Goal: Task Accomplishment & Management: Complete application form

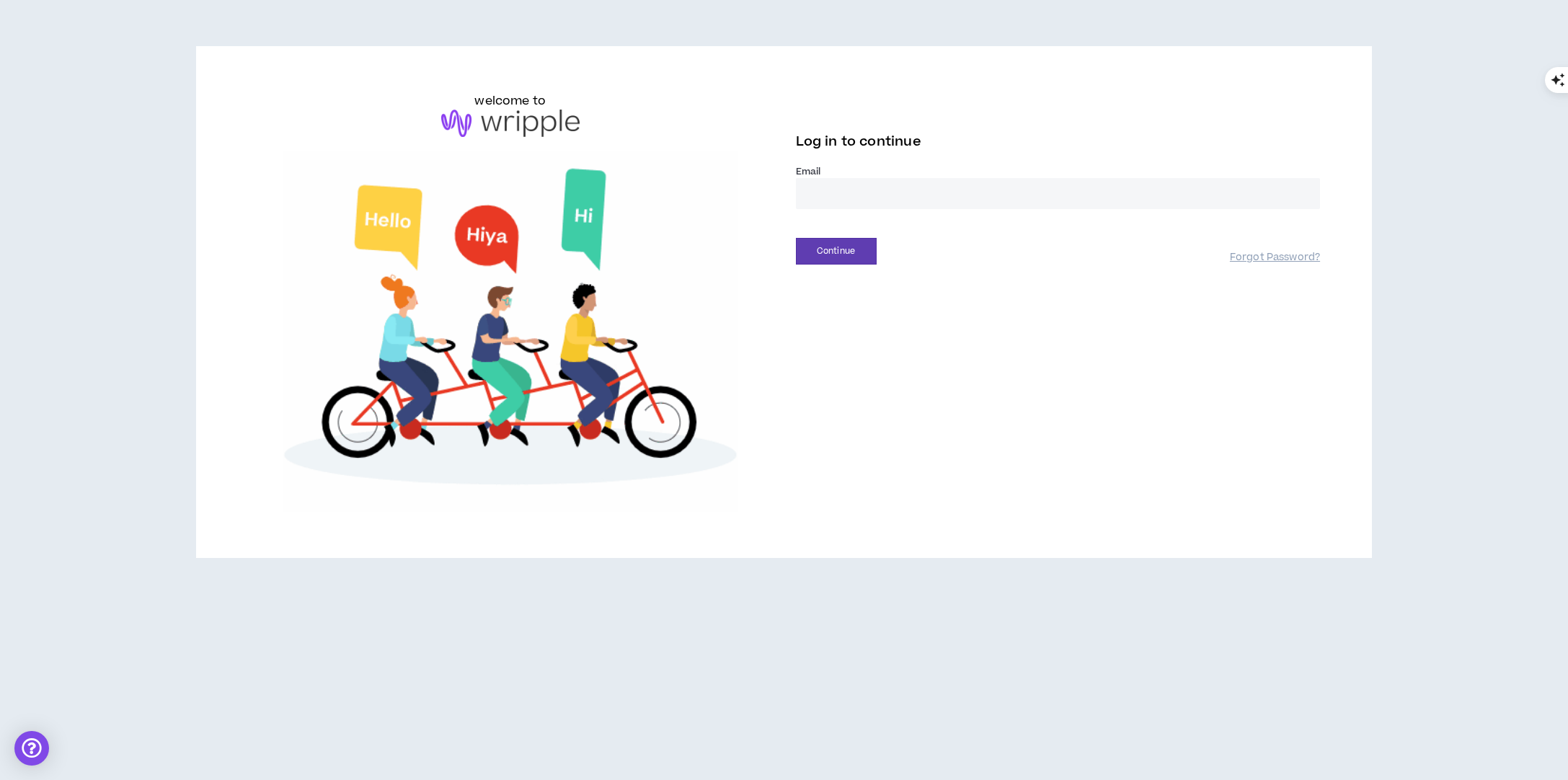
type input "**********"
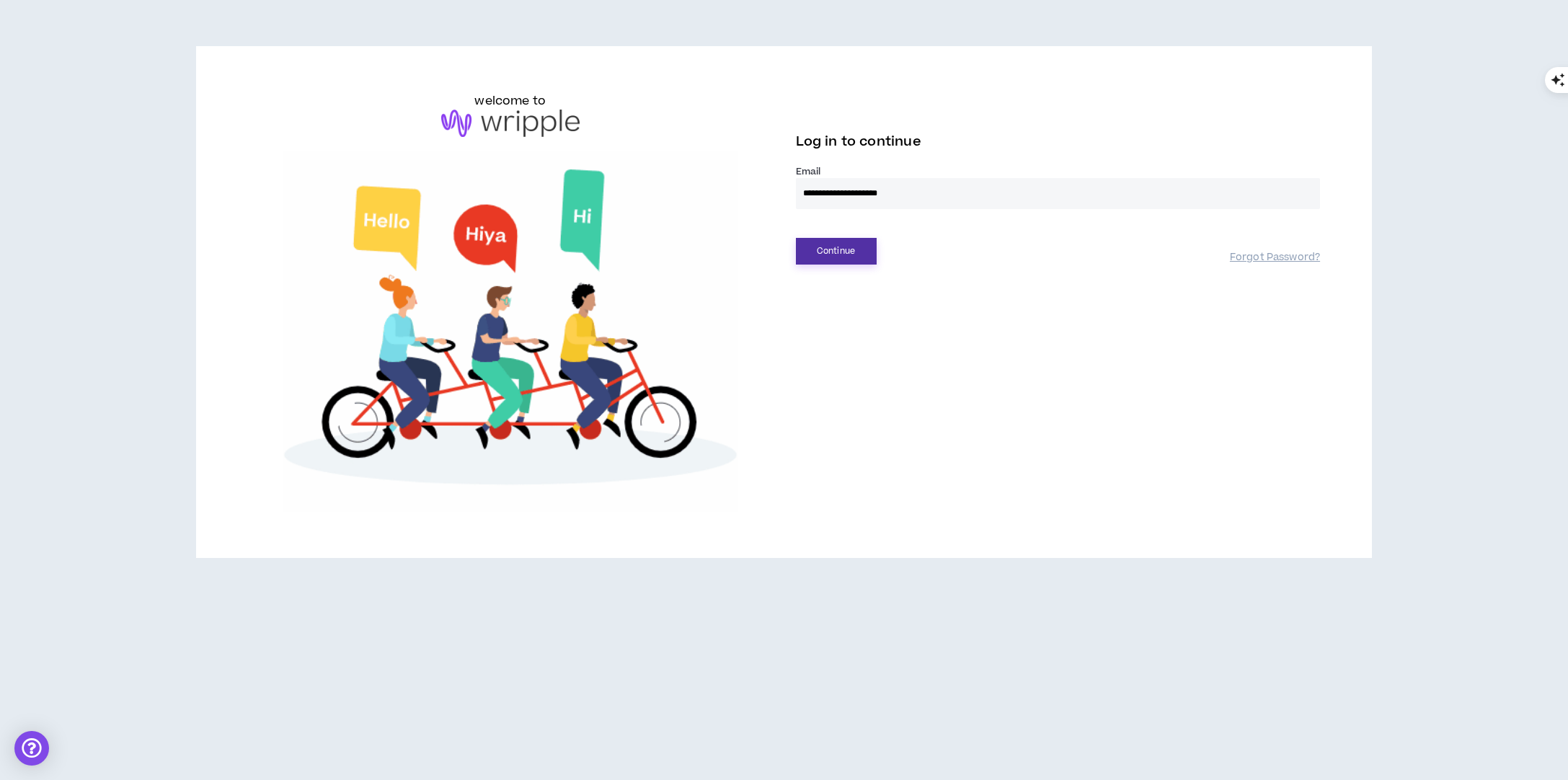
click at [843, 250] on button "Continue" at bounding box center [835, 251] width 81 height 27
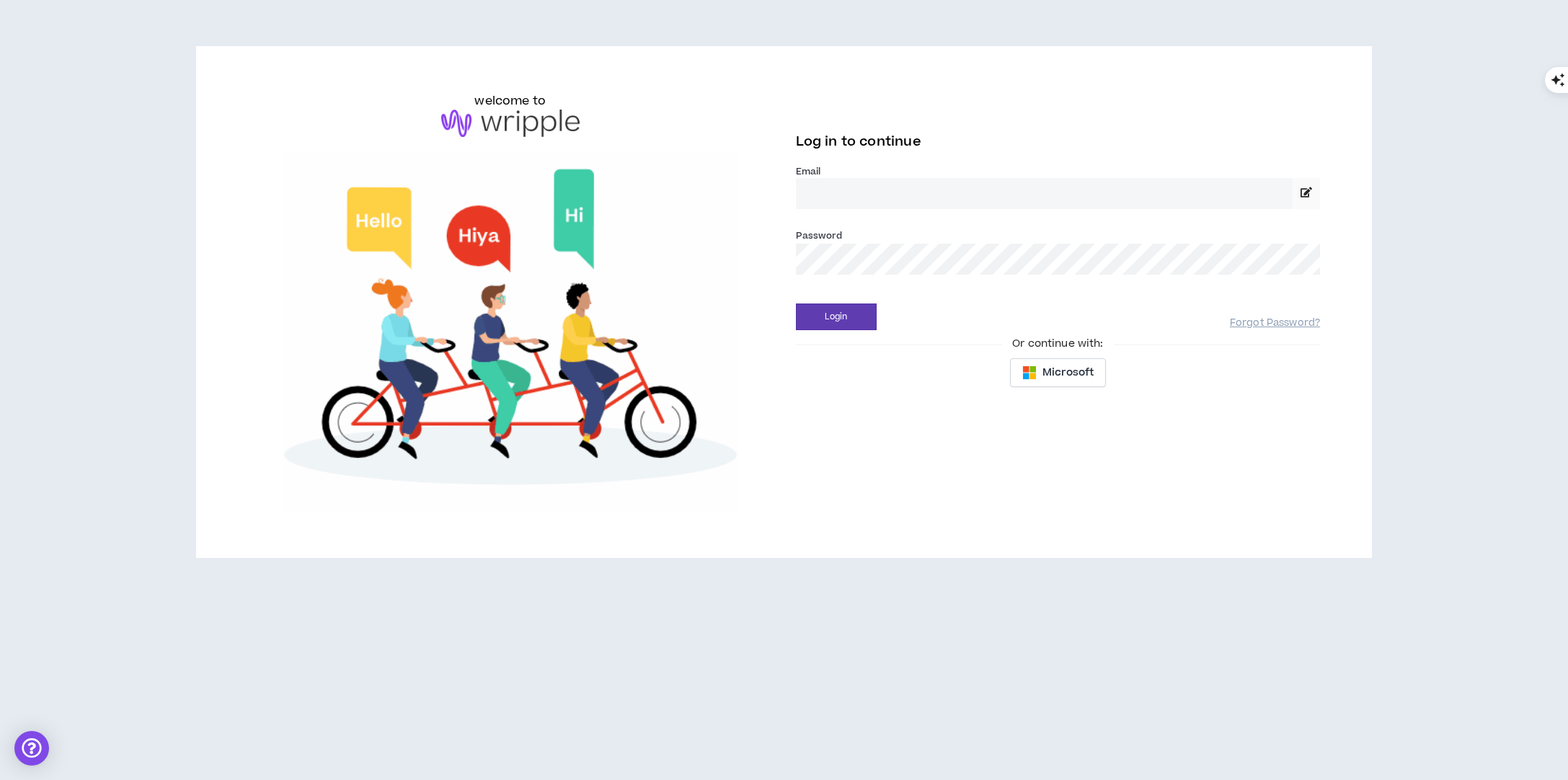
type input "**********"
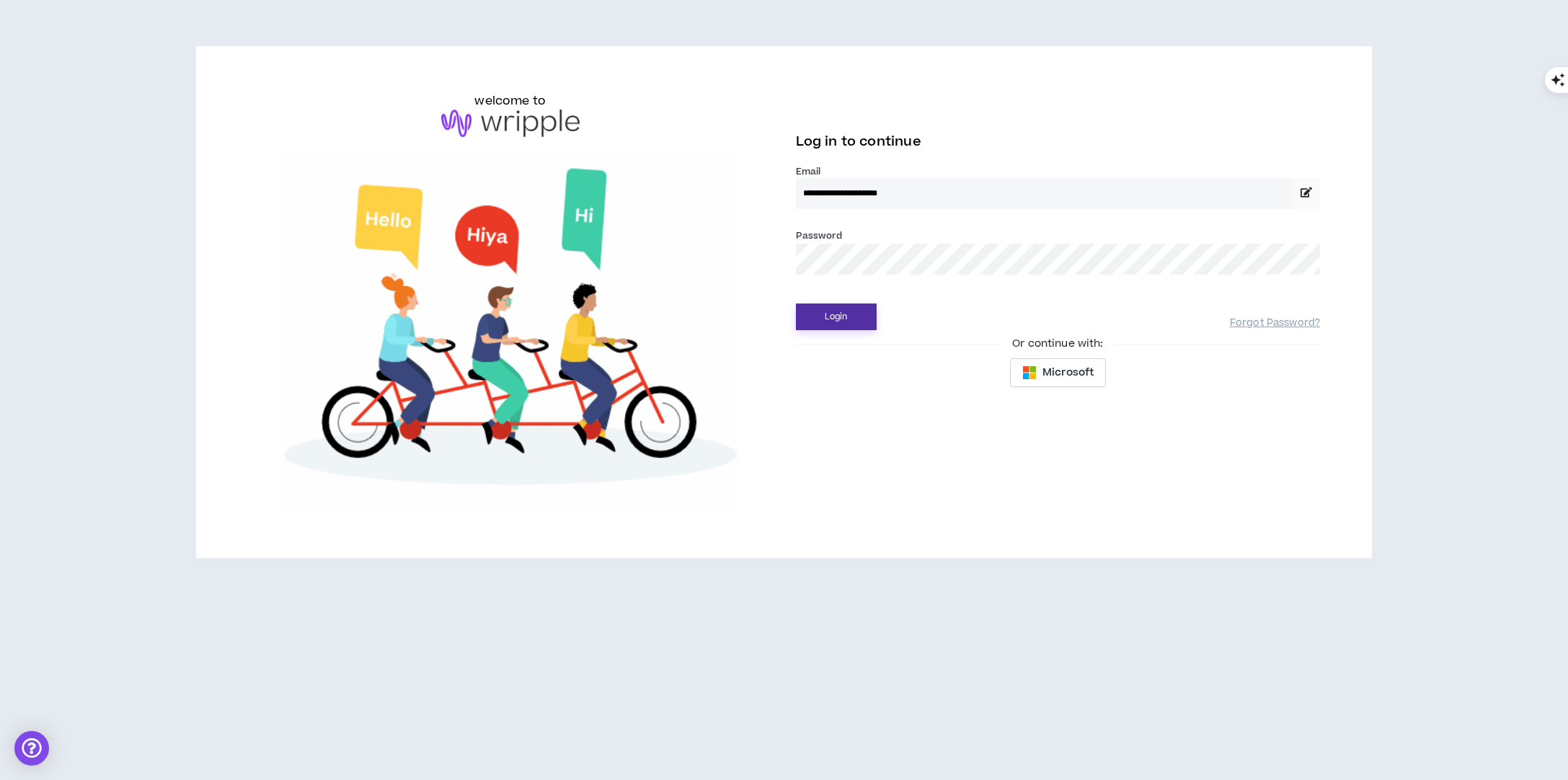
click at [838, 317] on button "Login" at bounding box center [835, 316] width 81 height 27
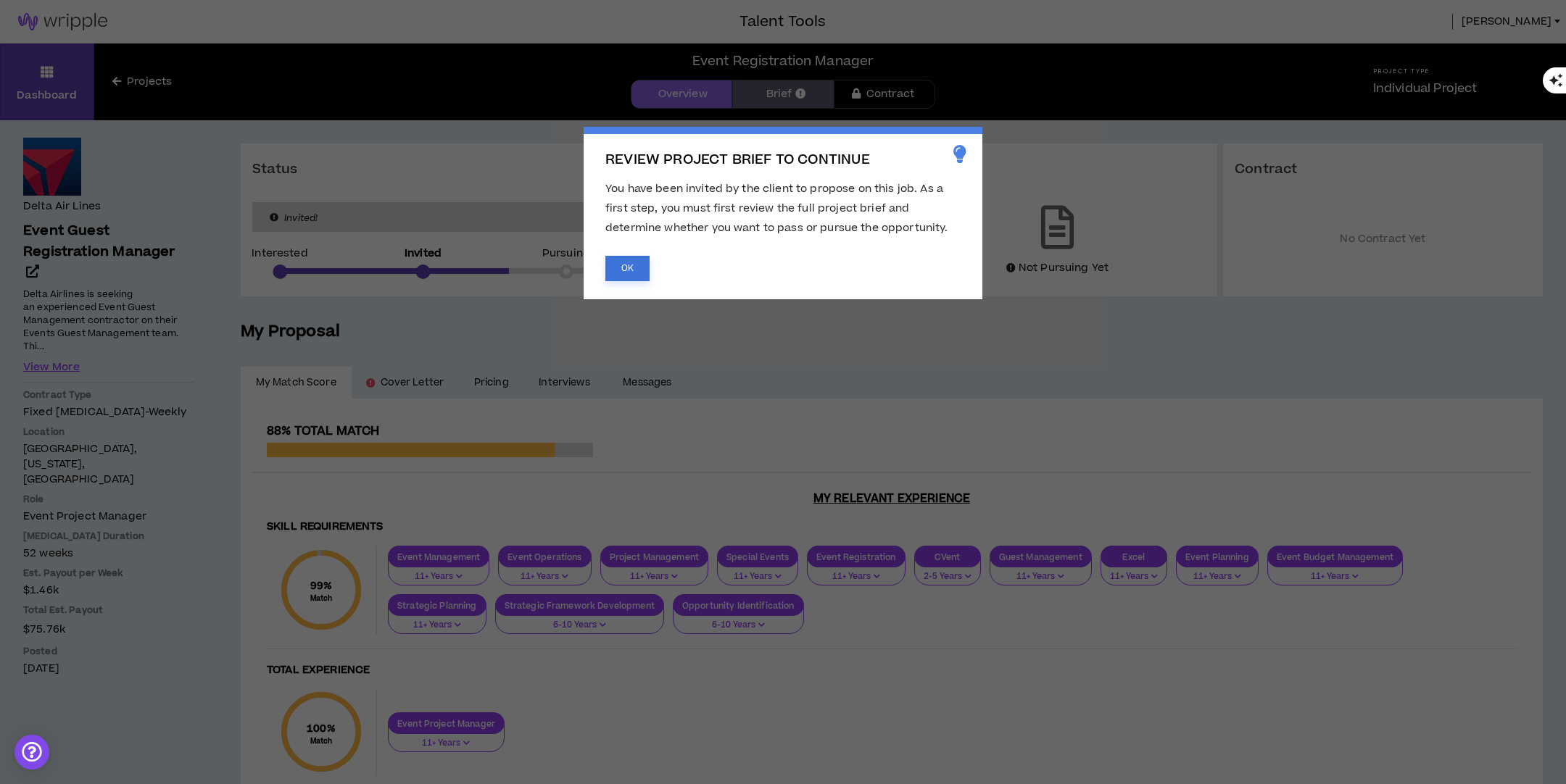
click at [625, 275] on button "OK" at bounding box center [627, 268] width 44 height 25
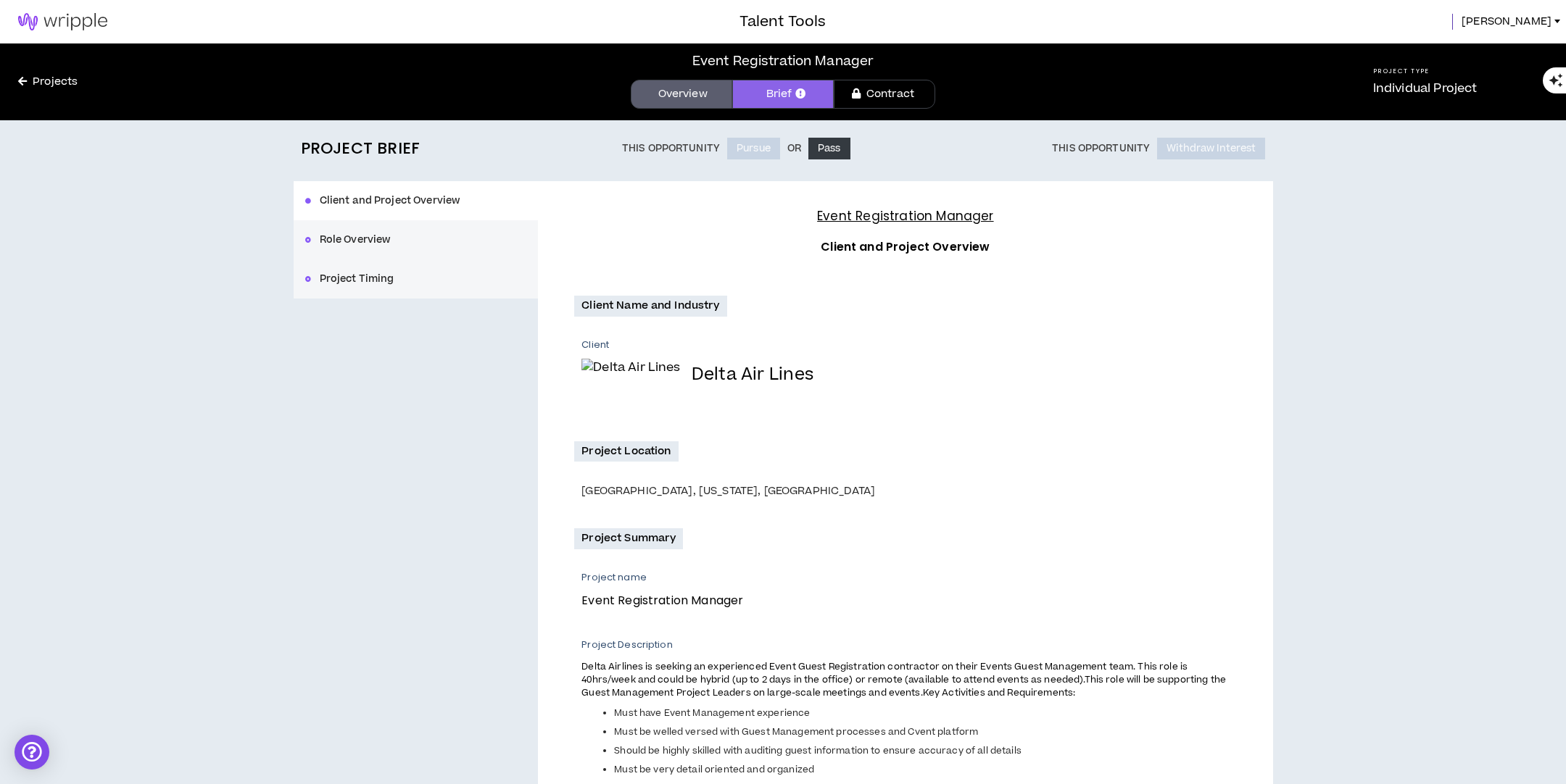
click at [795, 92] on icon at bounding box center [800, 93] width 10 height 10
click at [686, 96] on link "Overview" at bounding box center [682, 94] width 102 height 29
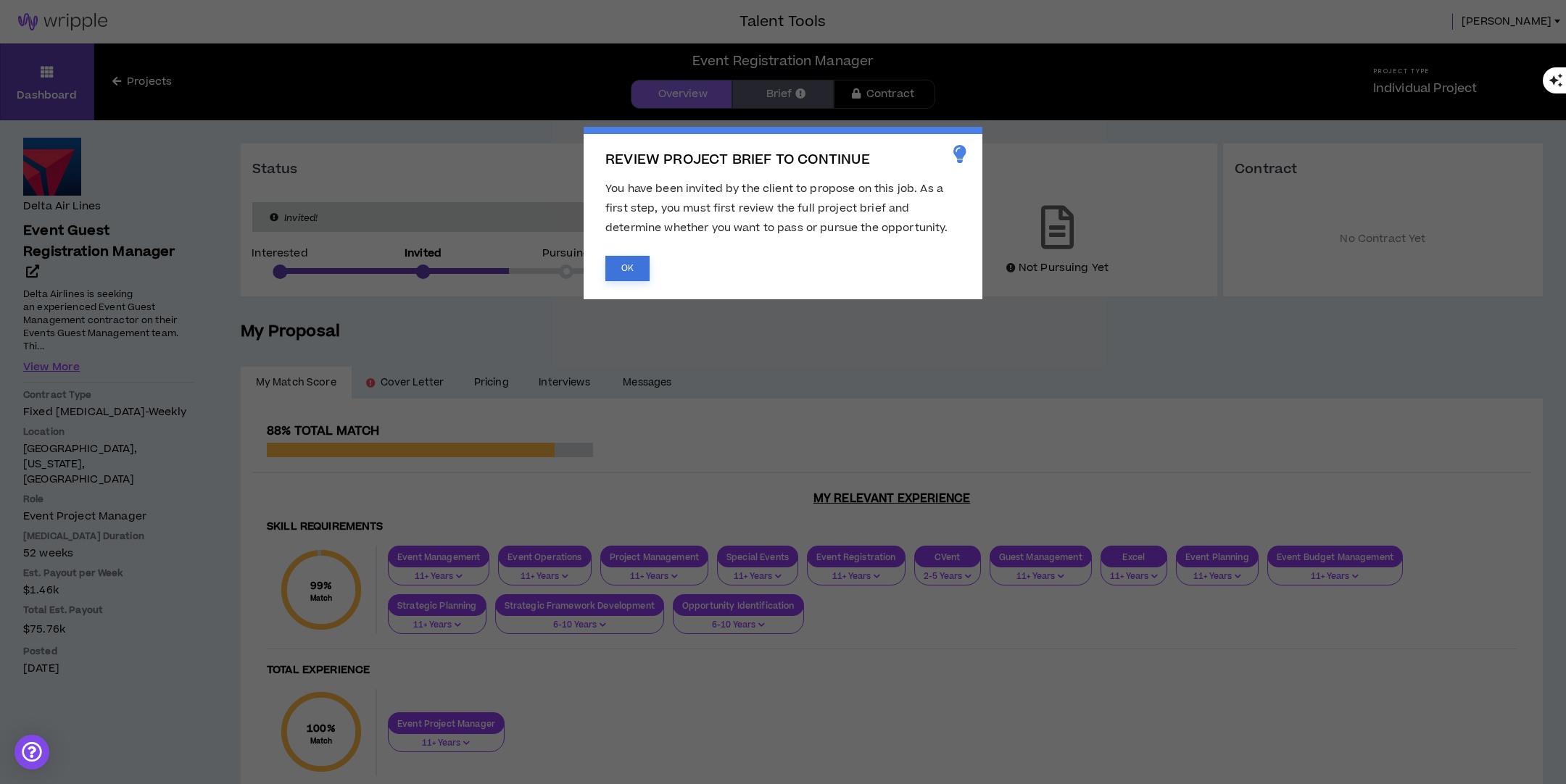
click at [631, 270] on button "OK" at bounding box center [627, 268] width 44 height 25
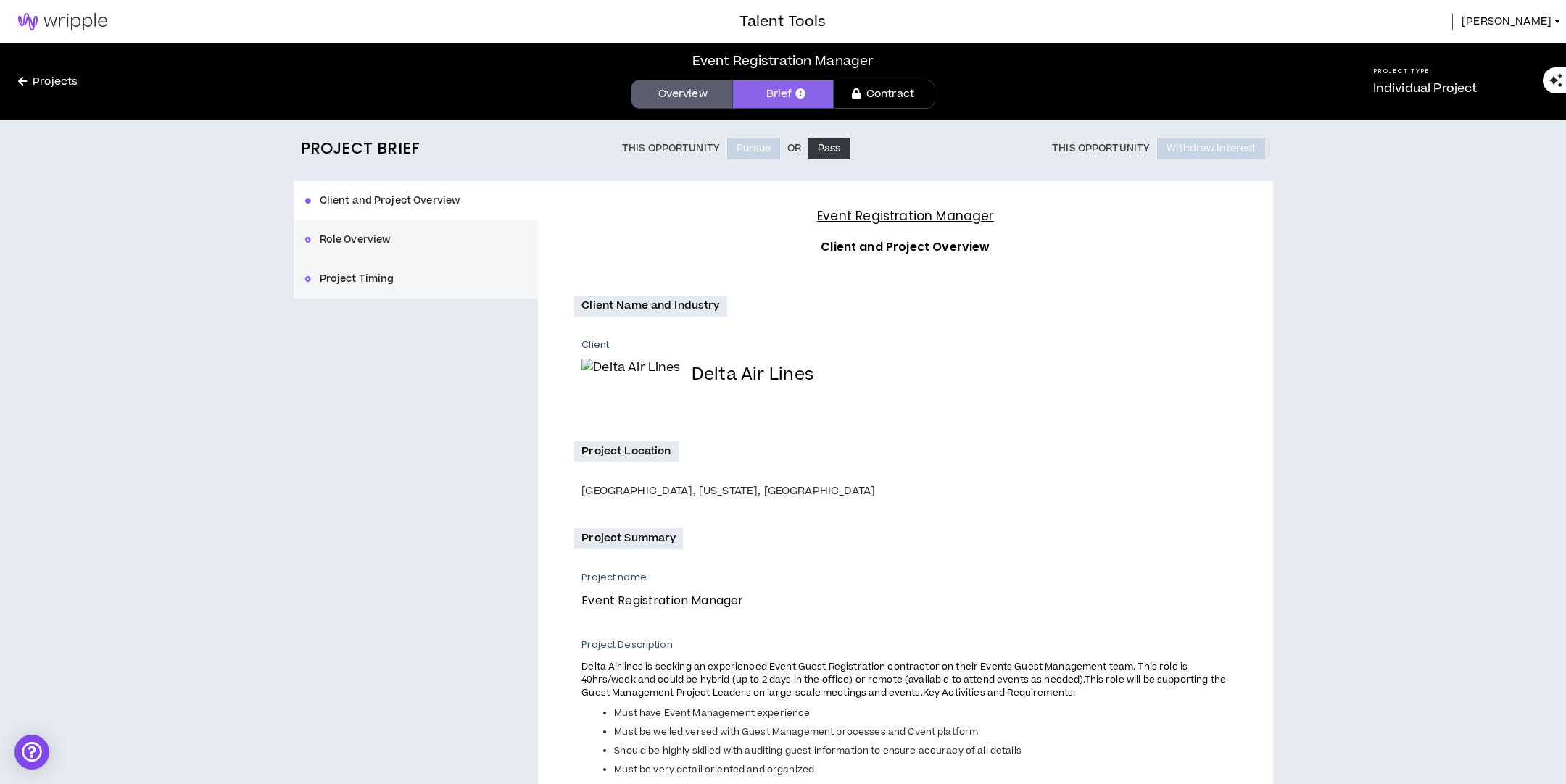
click at [679, 91] on link "Overview" at bounding box center [682, 94] width 102 height 29
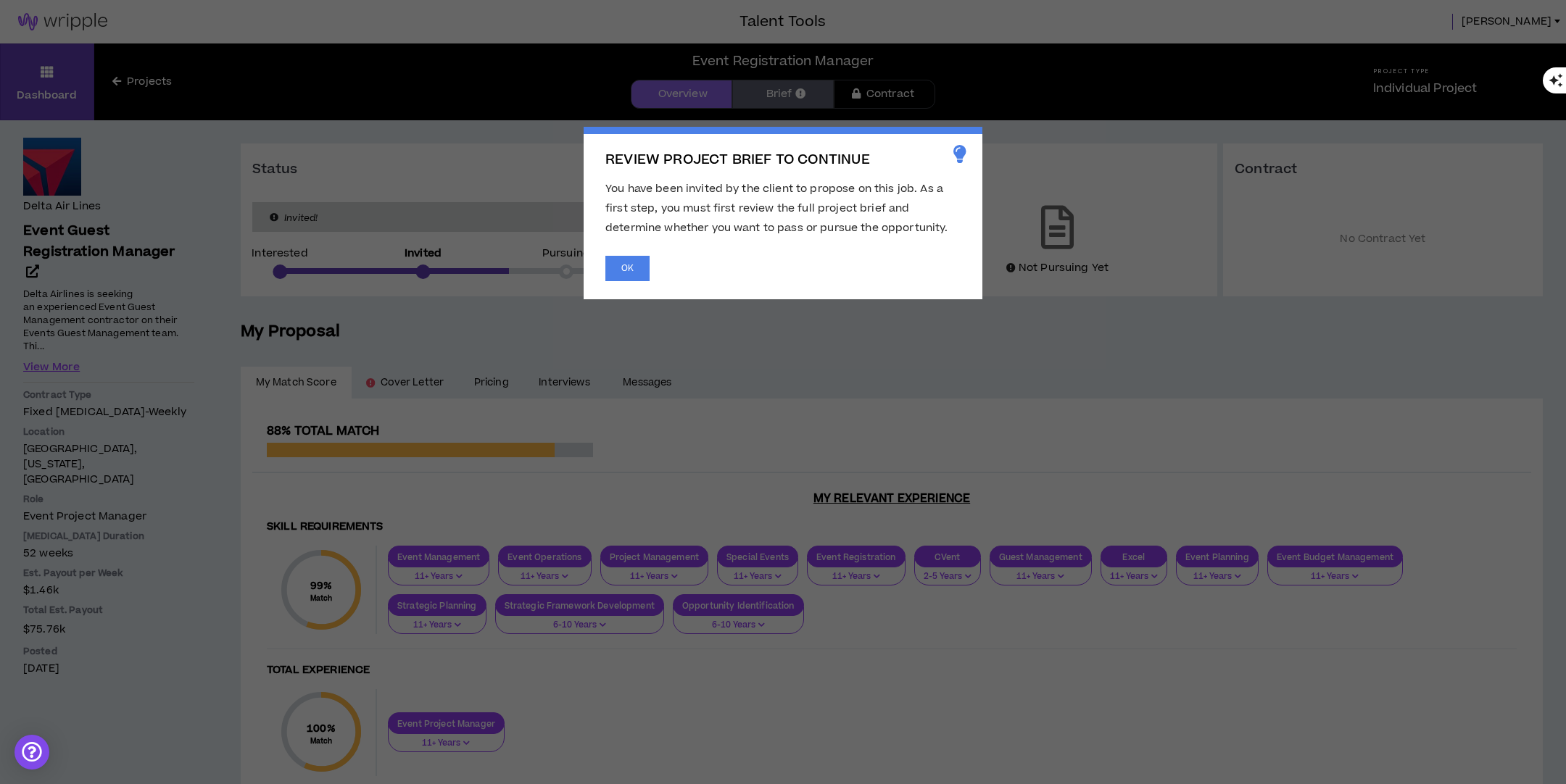
click at [397, 384] on span "REVIEW PROJECT BRIEF TO CONTINUE You have been invited by the client to propose…" at bounding box center [783, 392] width 1566 height 784
click at [636, 267] on button "OK" at bounding box center [627, 268] width 44 height 25
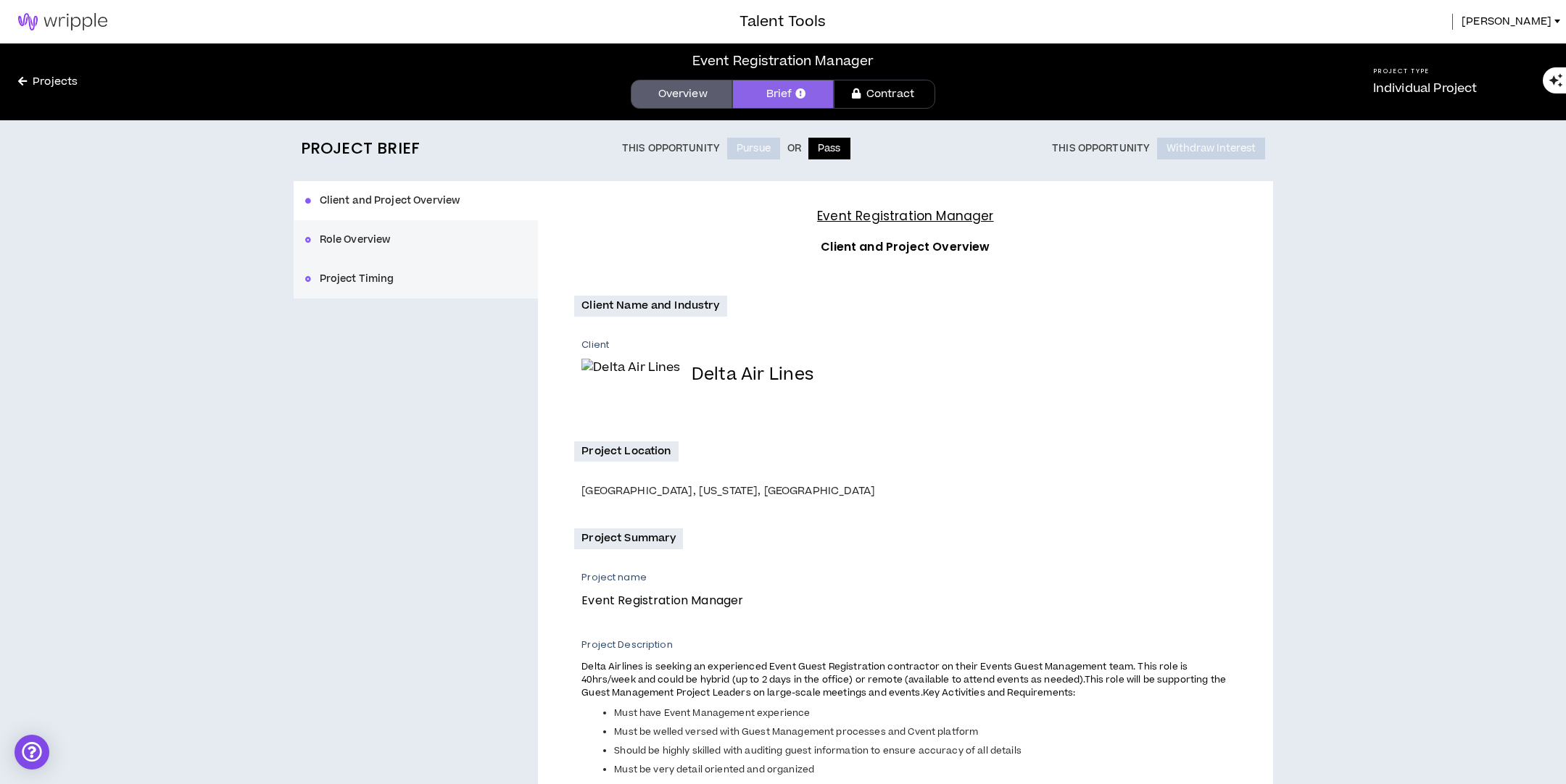
click at [827, 150] on button "Pass" at bounding box center [829, 149] width 42 height 22
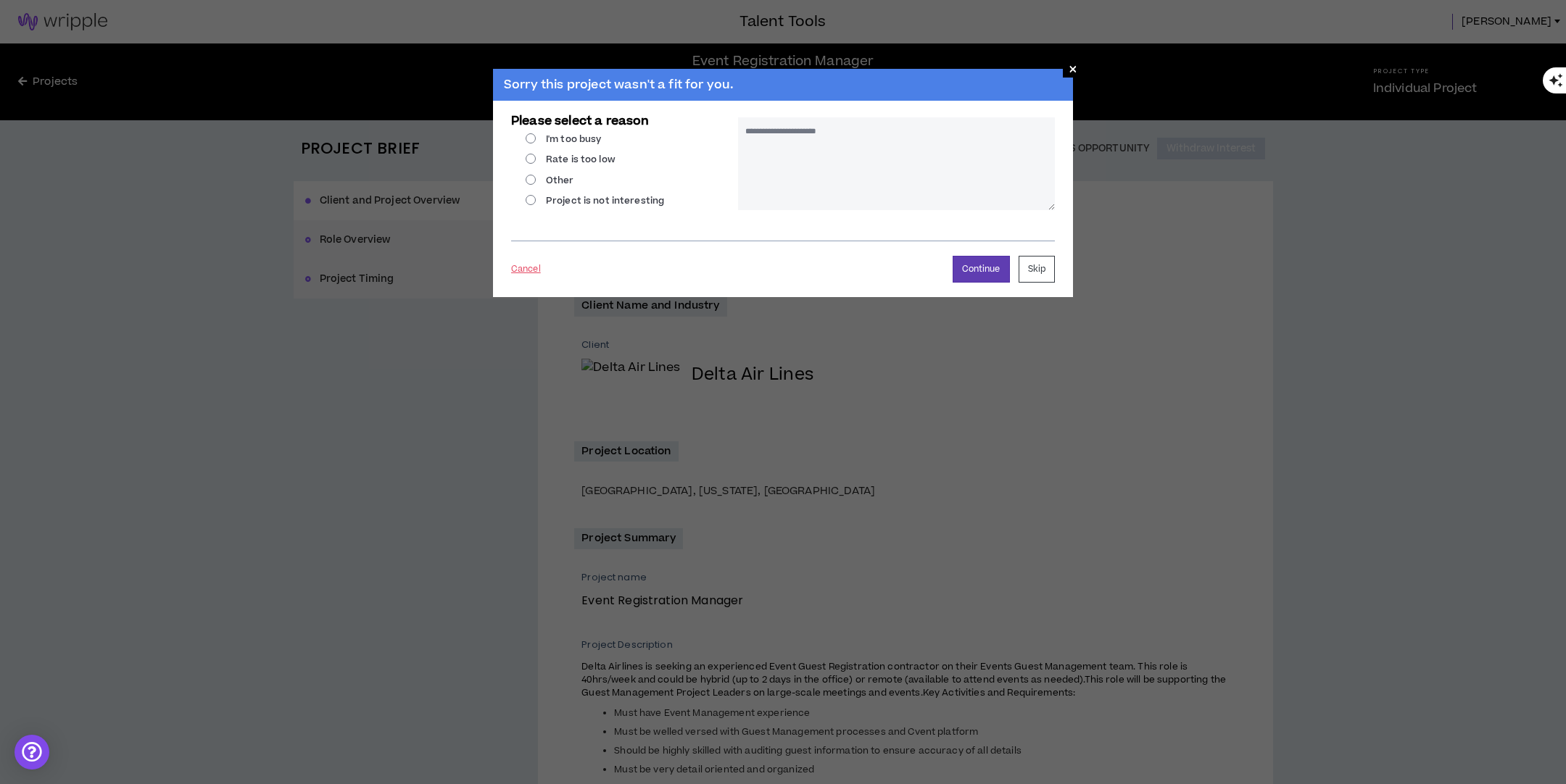
click at [529, 178] on label "Other" at bounding box center [550, 180] width 49 height 13
radio input "****"
click at [795, 145] on textarea at bounding box center [896, 163] width 317 height 93
type textarea "**********"
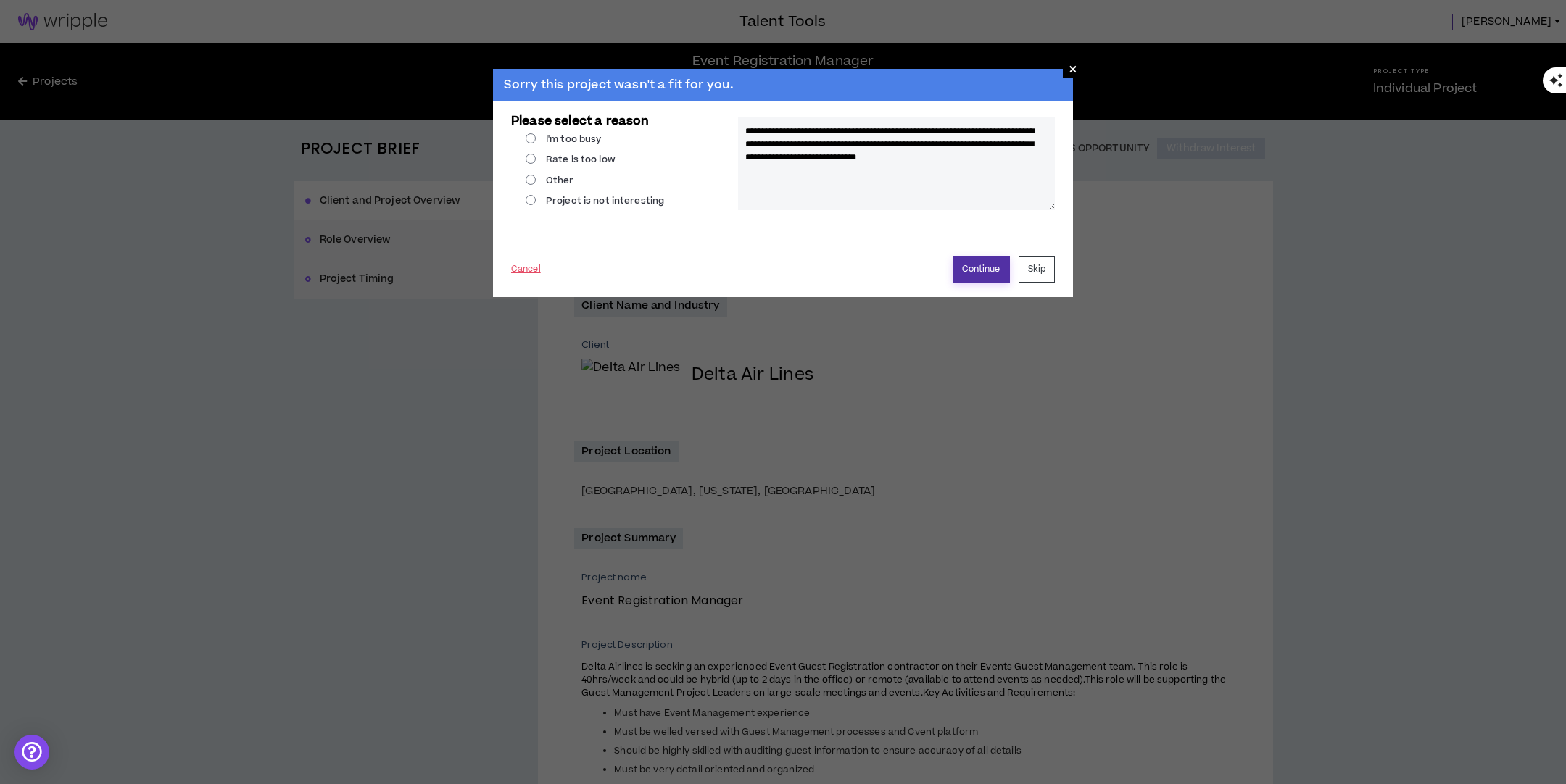
click at [980, 270] on button "Continue" at bounding box center [981, 269] width 57 height 27
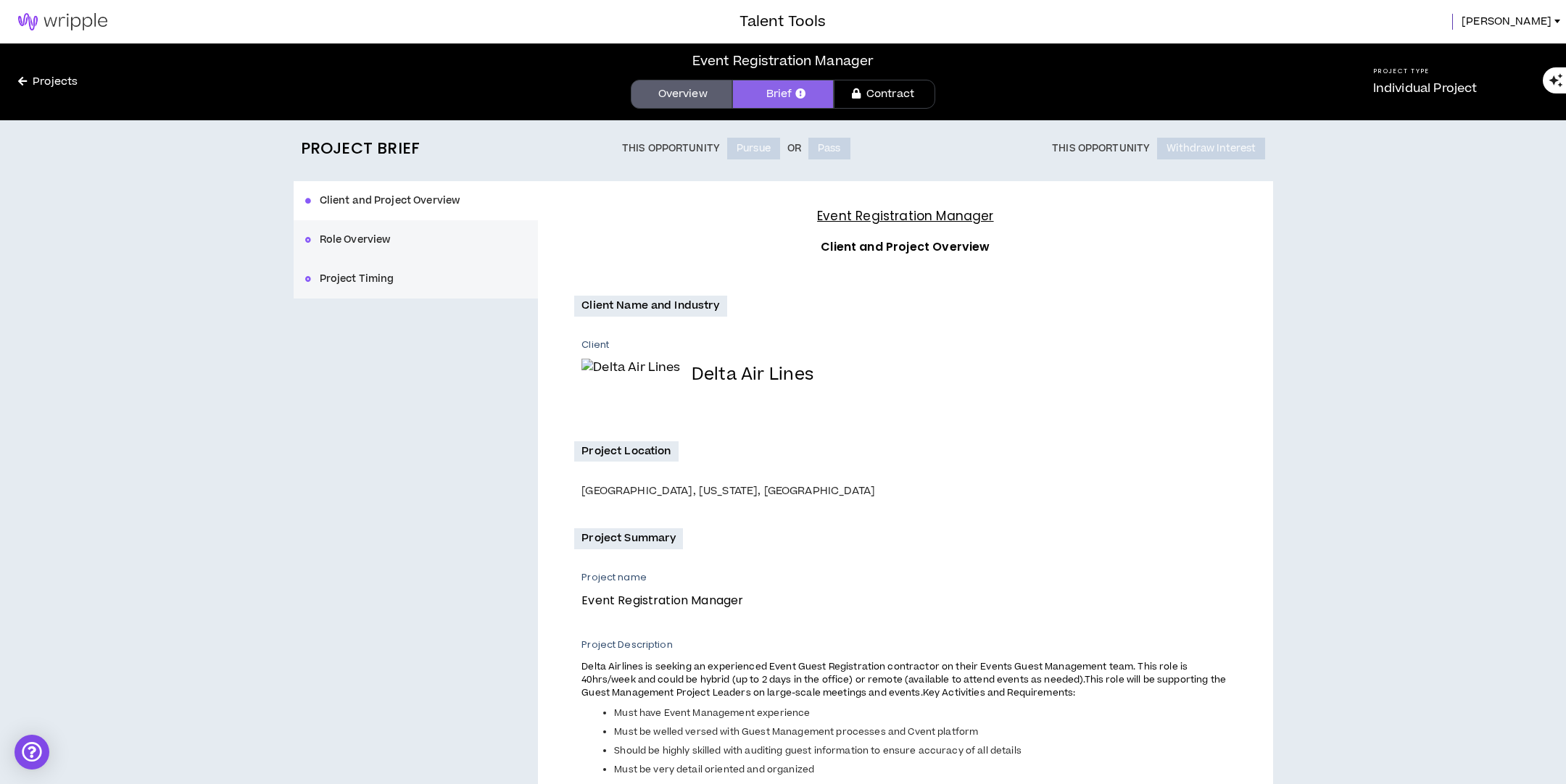
click at [378, 241] on div "Client and Project Overview Role Overview Project Timing" at bounding box center [416, 239] width 245 height 117
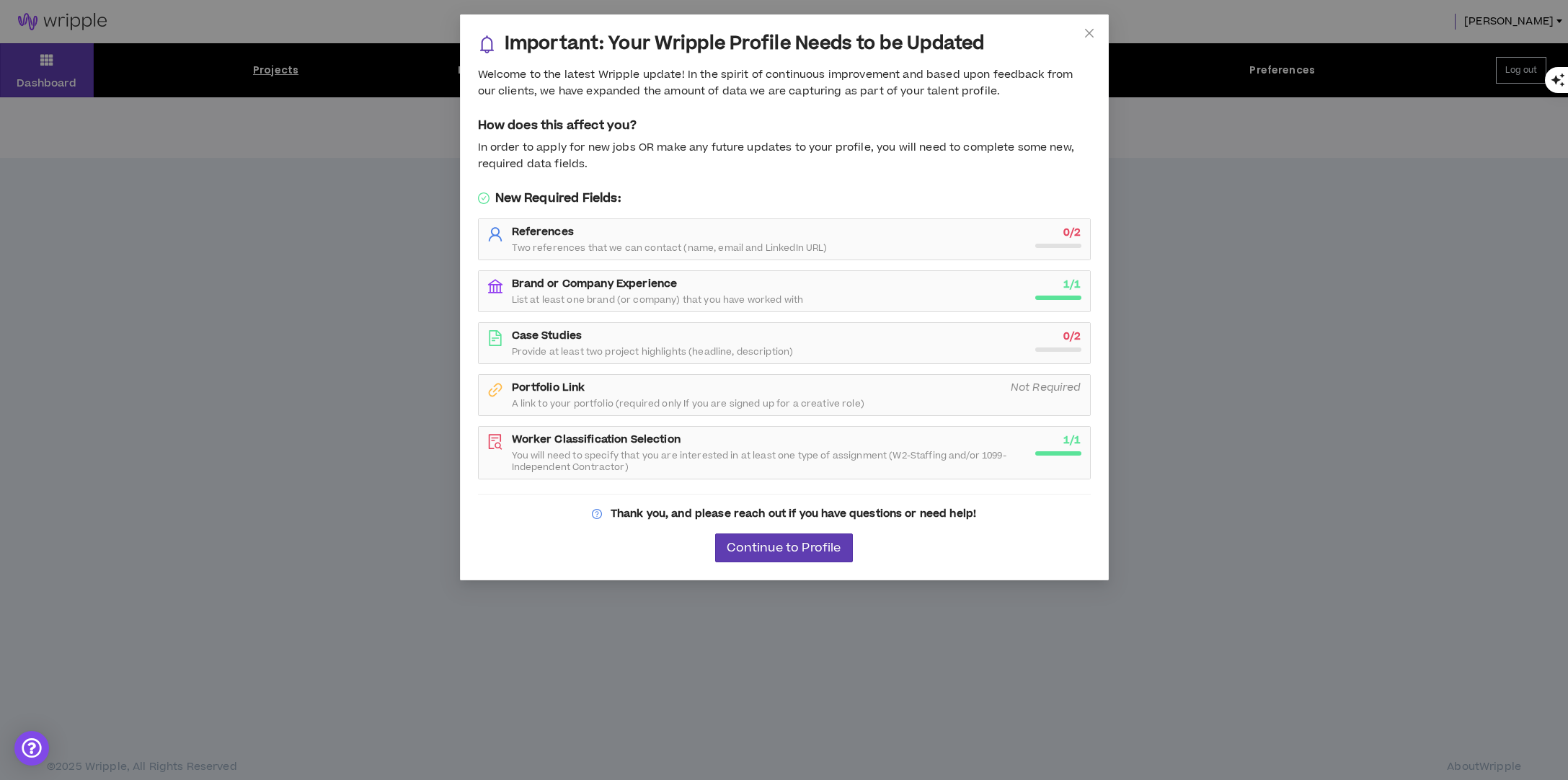
click at [1567, 158] on html "Talent Tools [PERSON_NAME] Projects Profile Contracts Jobs Teams Preferences Lo…" at bounding box center [784, 390] width 1568 height 780
click at [790, 550] on span "Continue to Profile" at bounding box center [784, 549] width 114 height 14
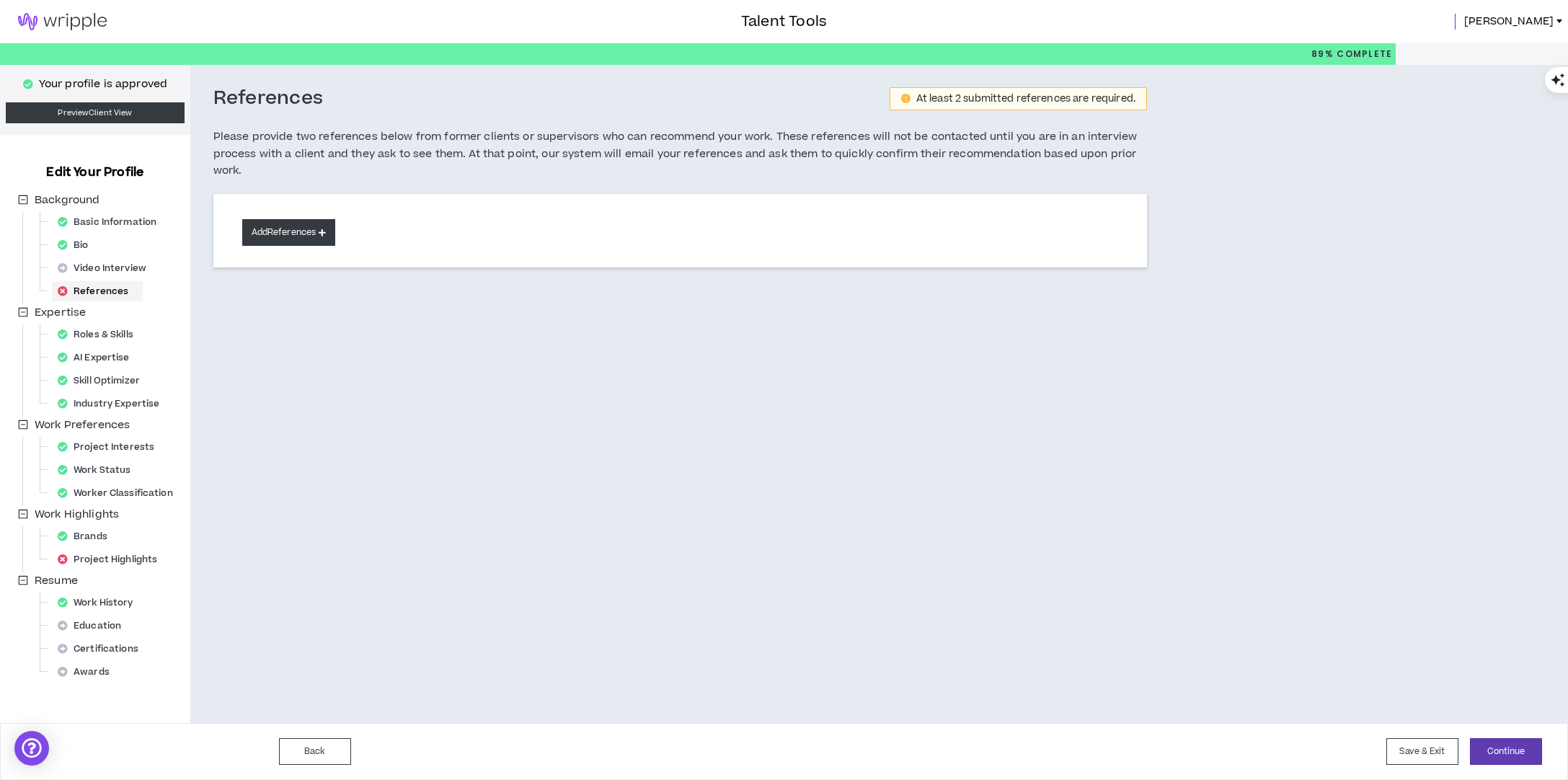
click at [281, 235] on button "Add References" at bounding box center [289, 232] width 93 height 27
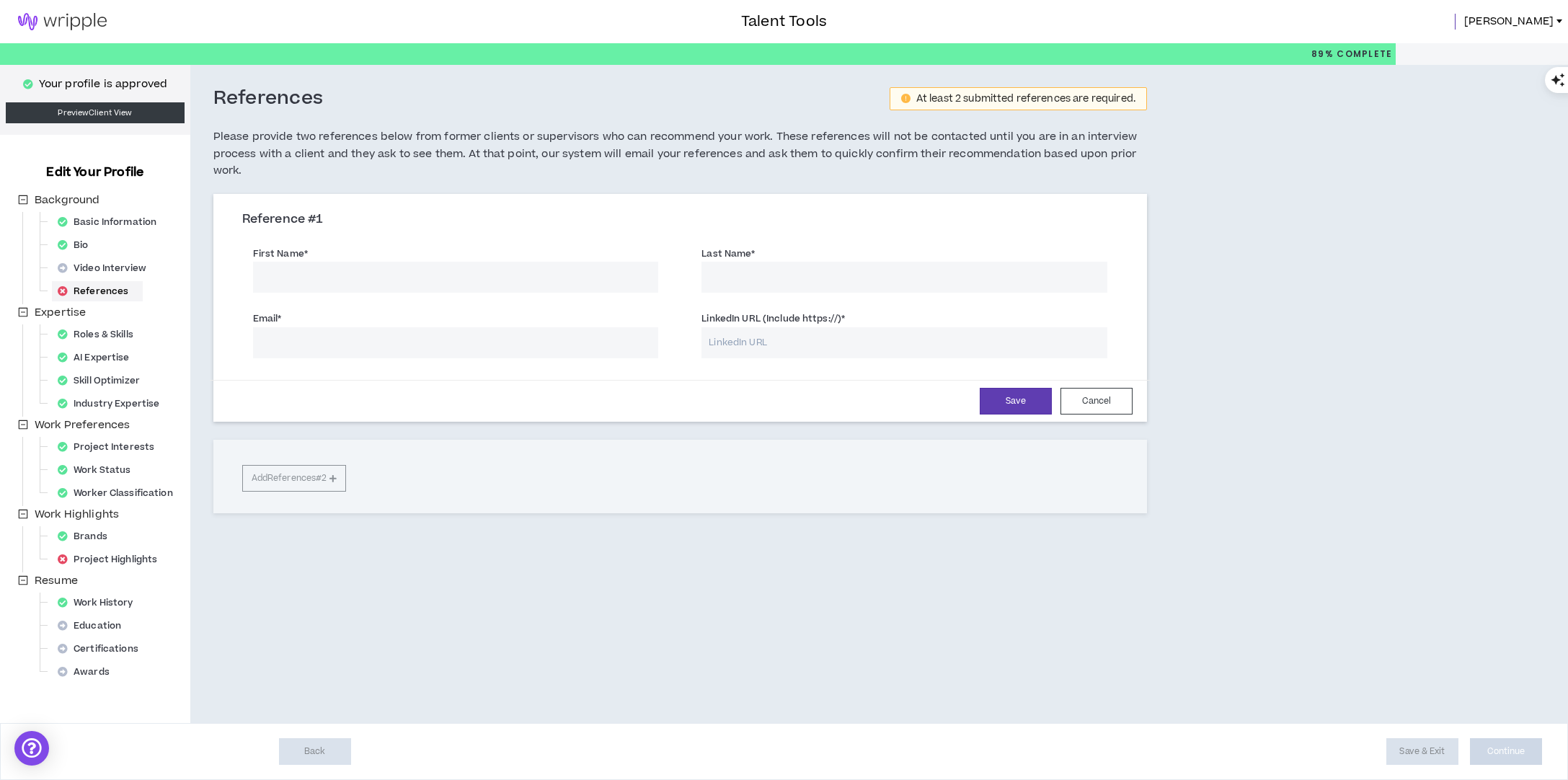
click at [297, 278] on input "First Name *" at bounding box center [455, 277] width 406 height 31
type input "[PERSON_NAME]"
click at [355, 345] on input "Email *" at bounding box center [455, 342] width 406 height 31
